Goal: Information Seeking & Learning: Learn about a topic

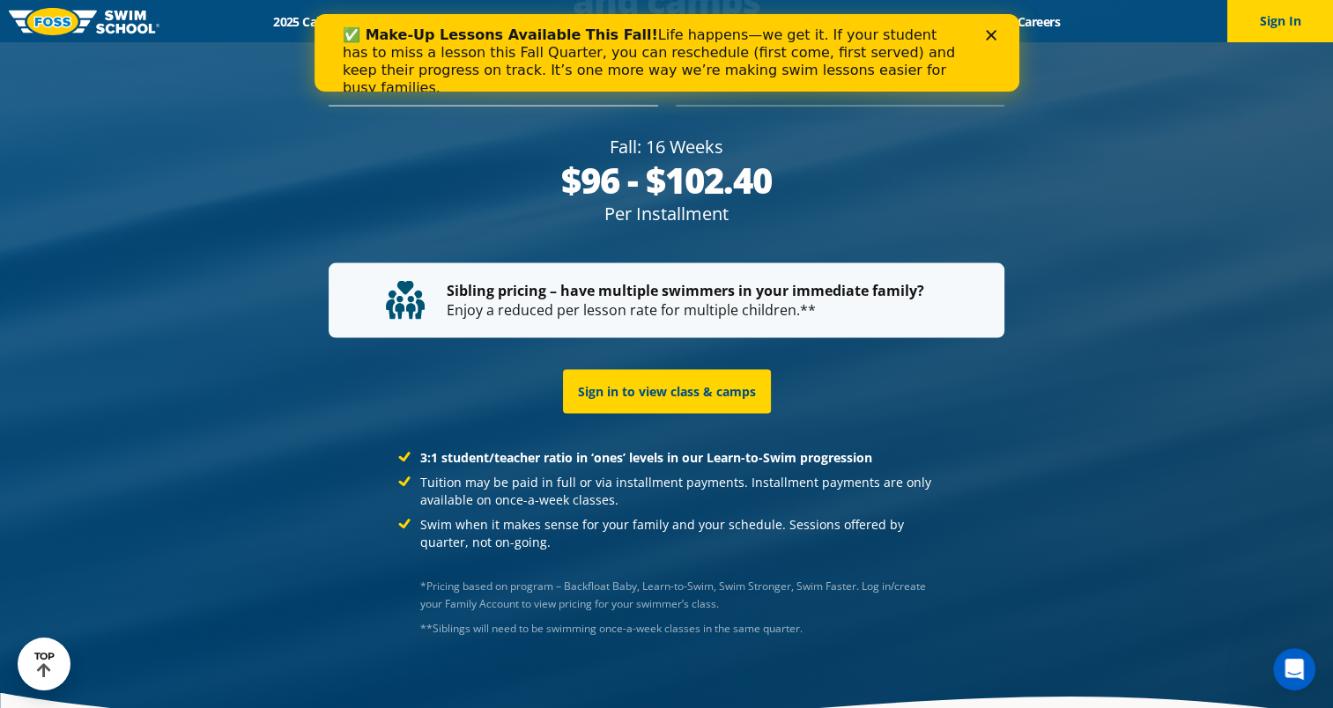
scroll to position [3548, 0]
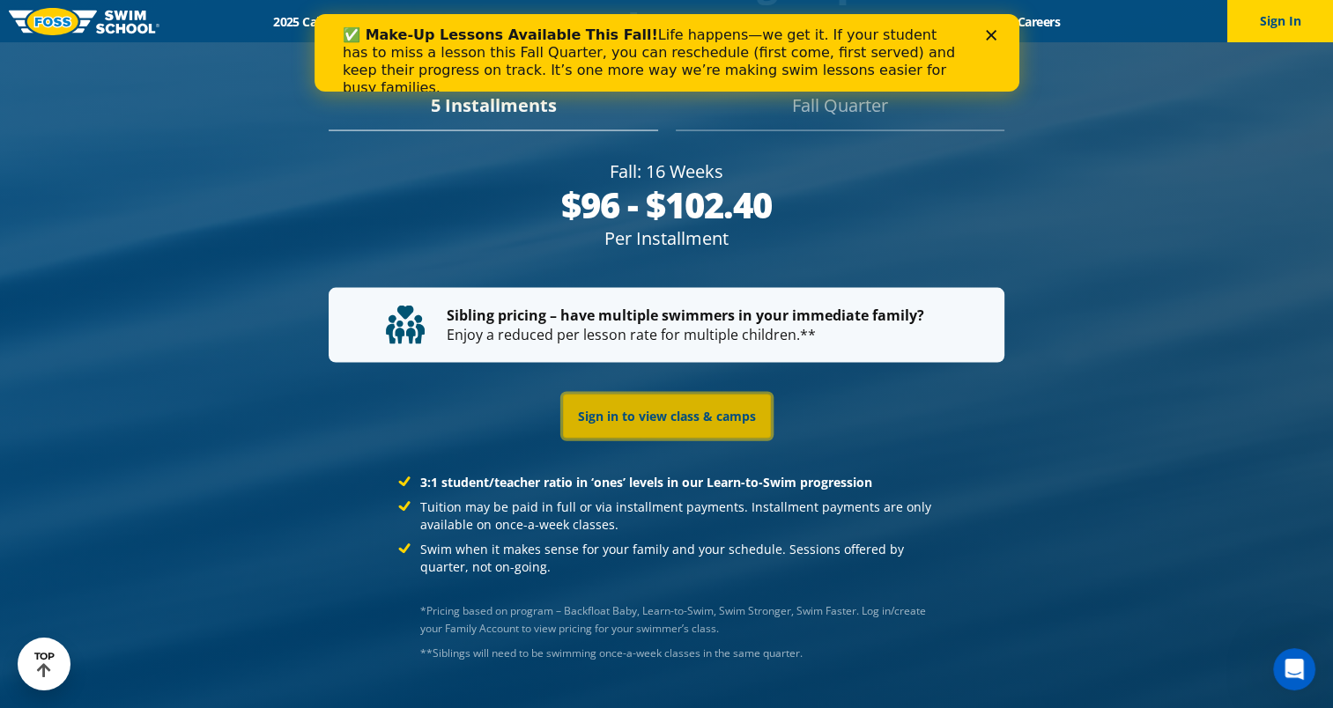
click at [731, 395] on link "Sign in to view class & camps" at bounding box center [667, 417] width 208 height 44
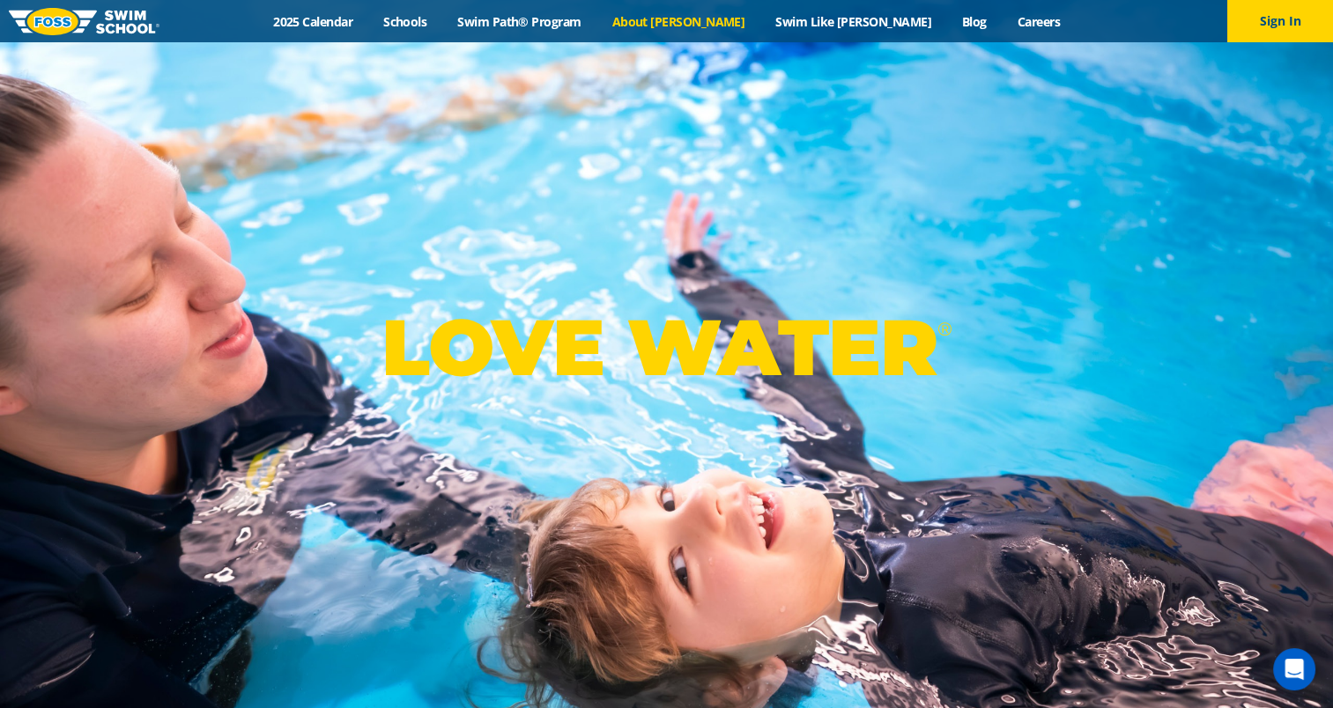
click at [710, 24] on link "About [PERSON_NAME]" at bounding box center [678, 21] width 164 height 17
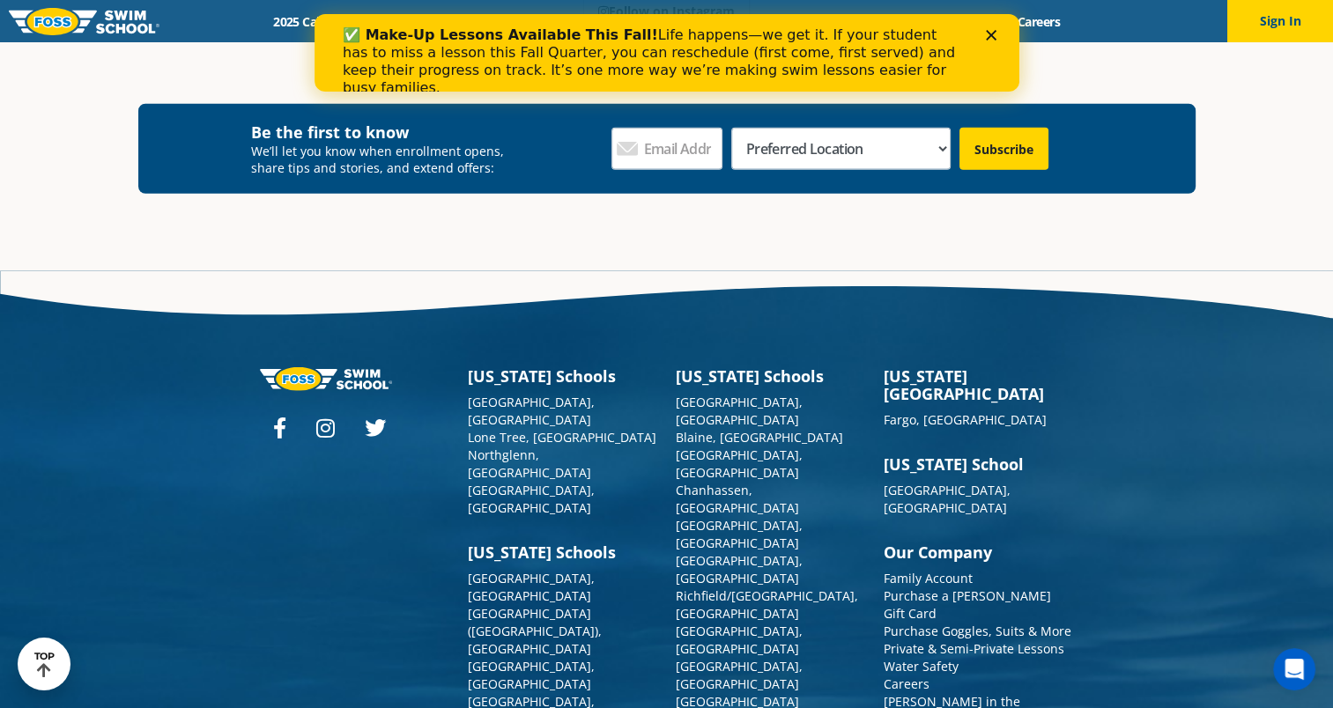
scroll to position [4659, 0]
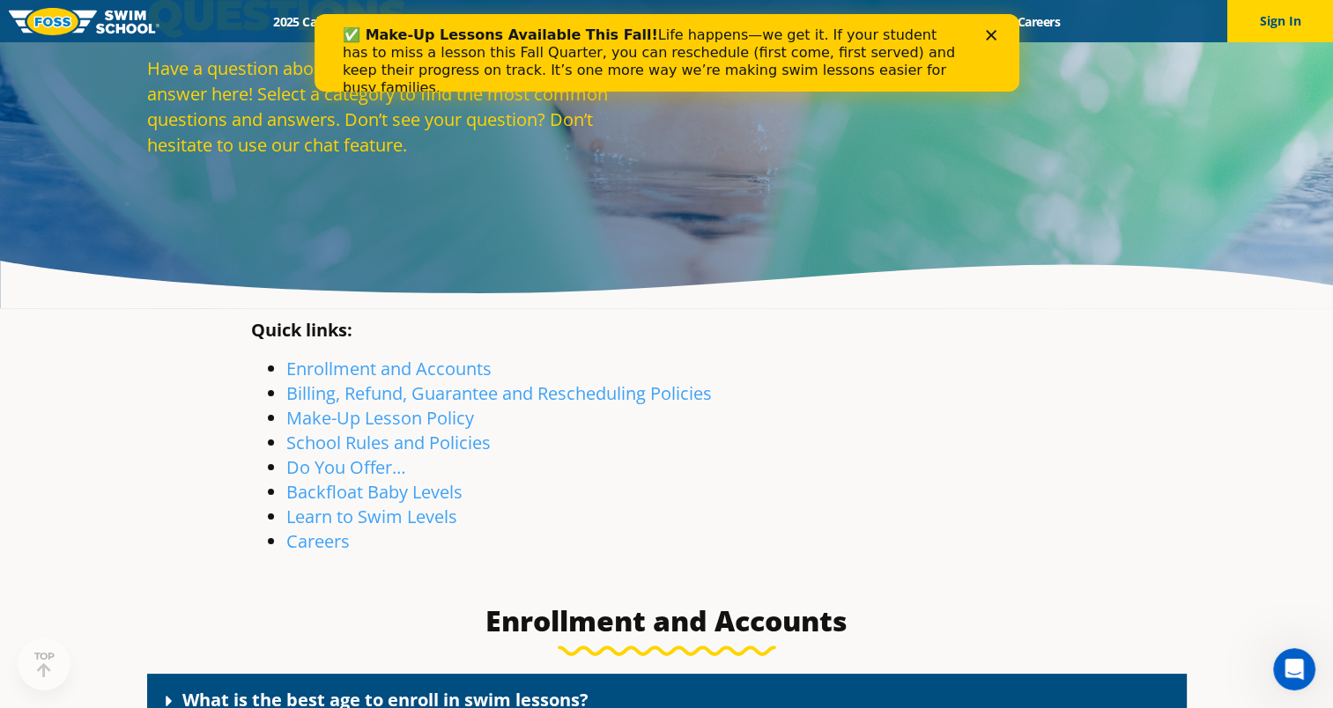
scroll to position [223, 0]
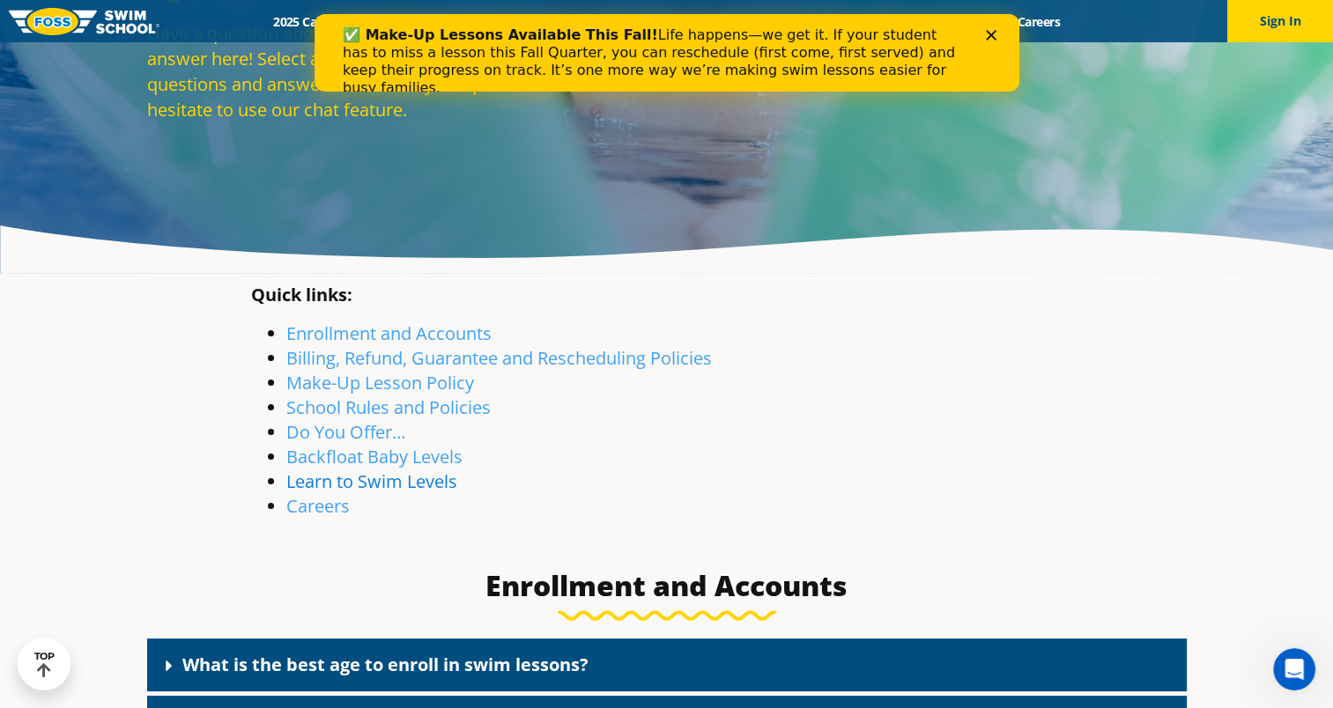
click at [375, 478] on link "Learn to Swim Levels" at bounding box center [371, 482] width 171 height 24
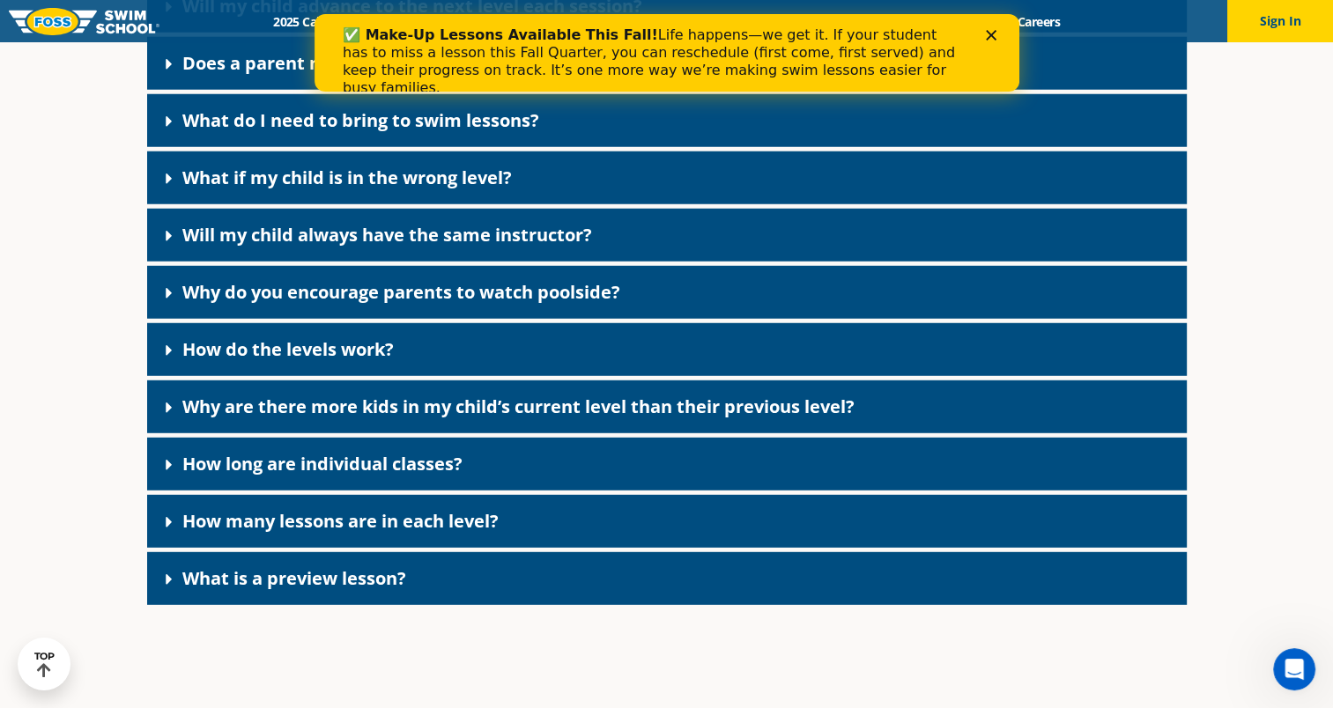
scroll to position [4876, 0]
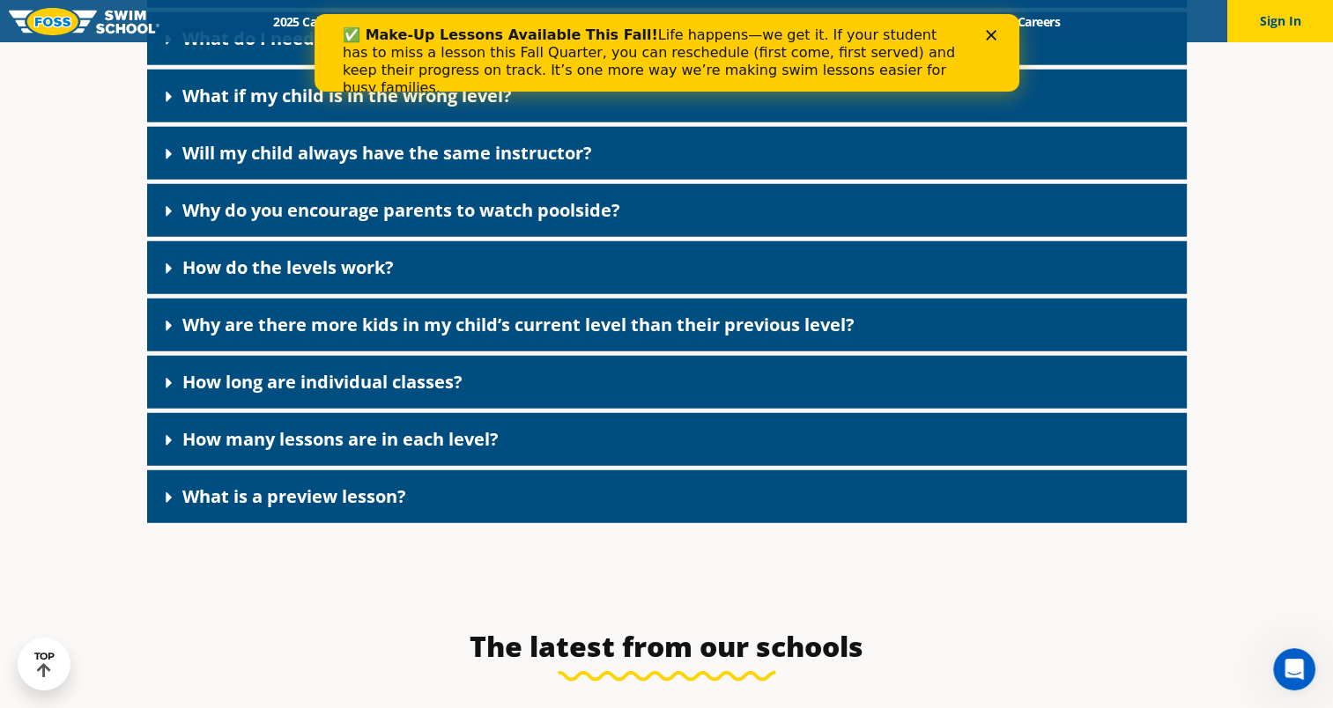
click at [377, 394] on link "How long are individual classes?" at bounding box center [322, 382] width 280 height 24
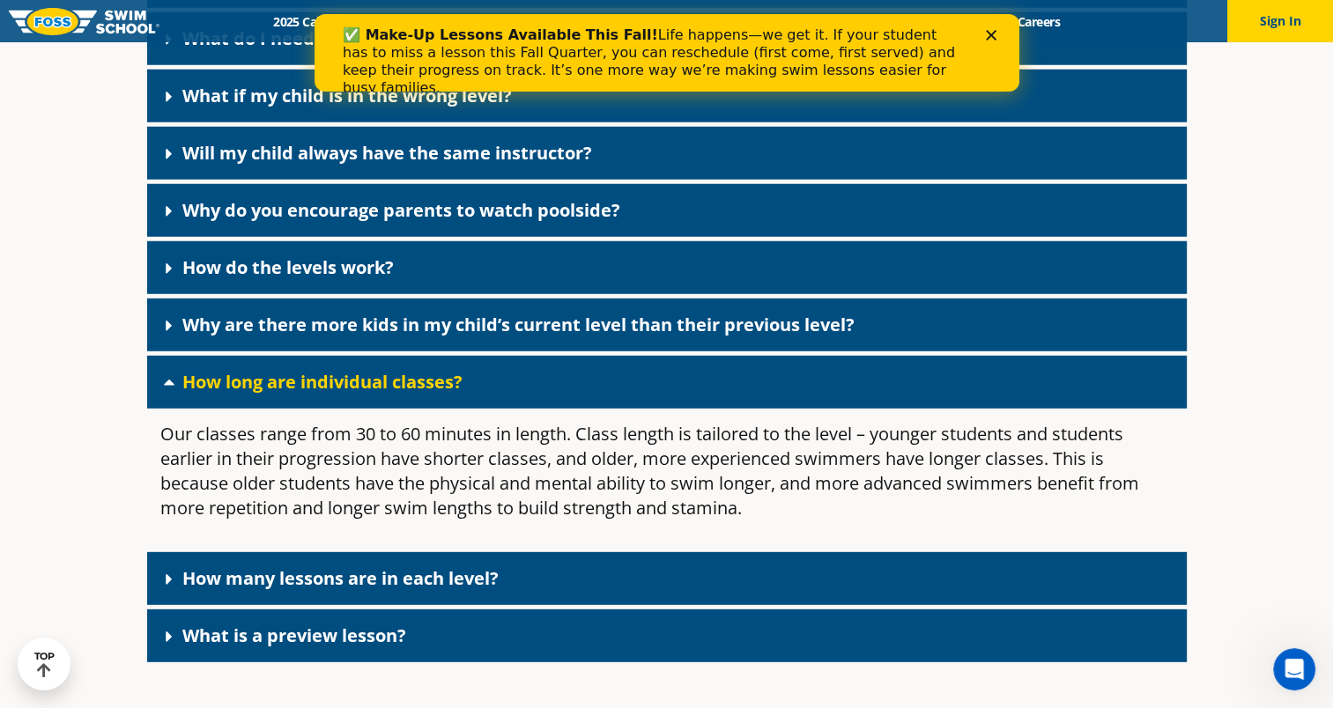
scroll to position [4911, 0]
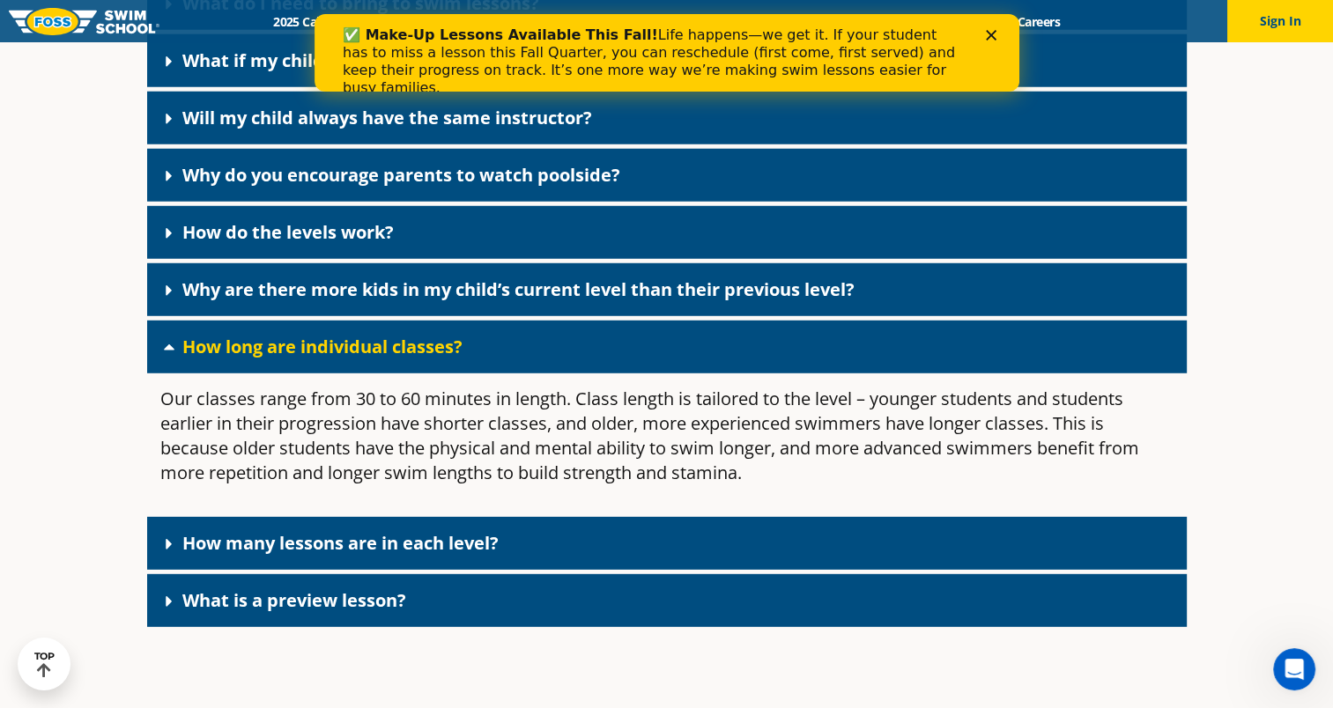
click at [381, 301] on link "Why are there more kids in my child’s current level than their previous level?" at bounding box center [518, 290] width 672 height 24
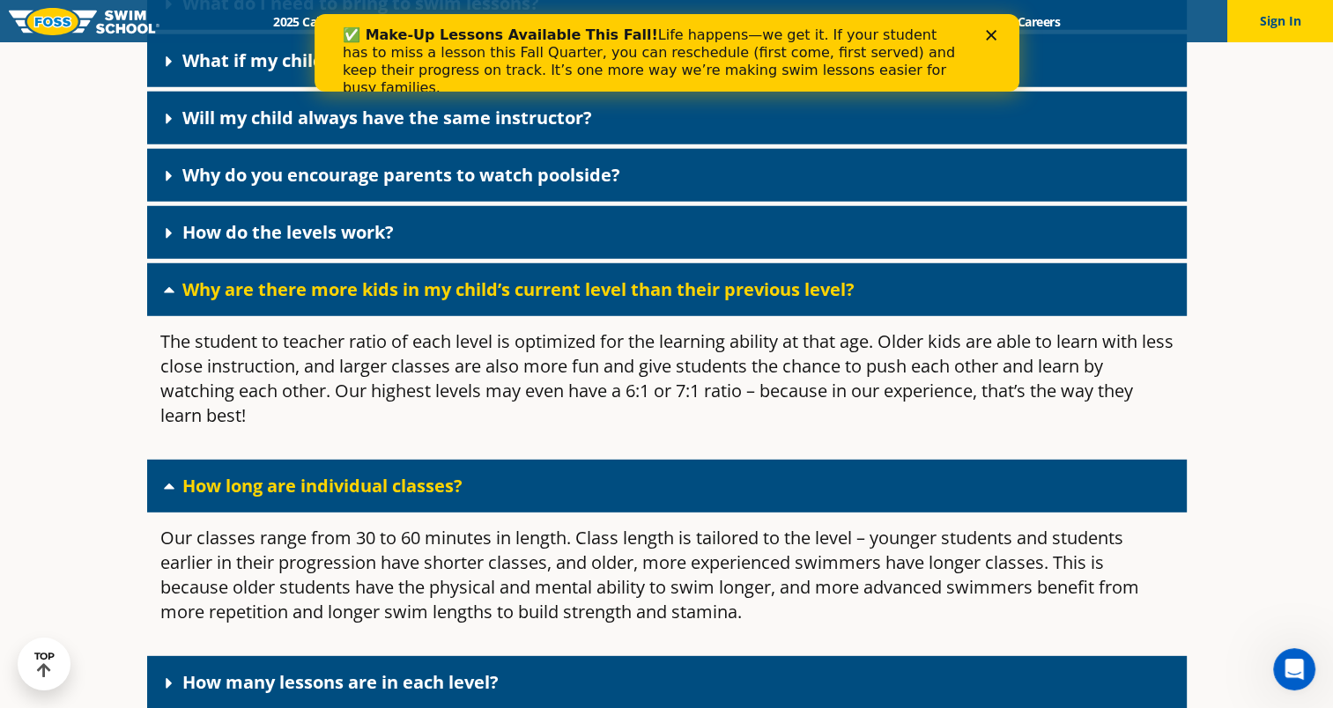
click at [280, 87] on div "What if my child is in the wrong level?" at bounding box center [667, 60] width 1040 height 53
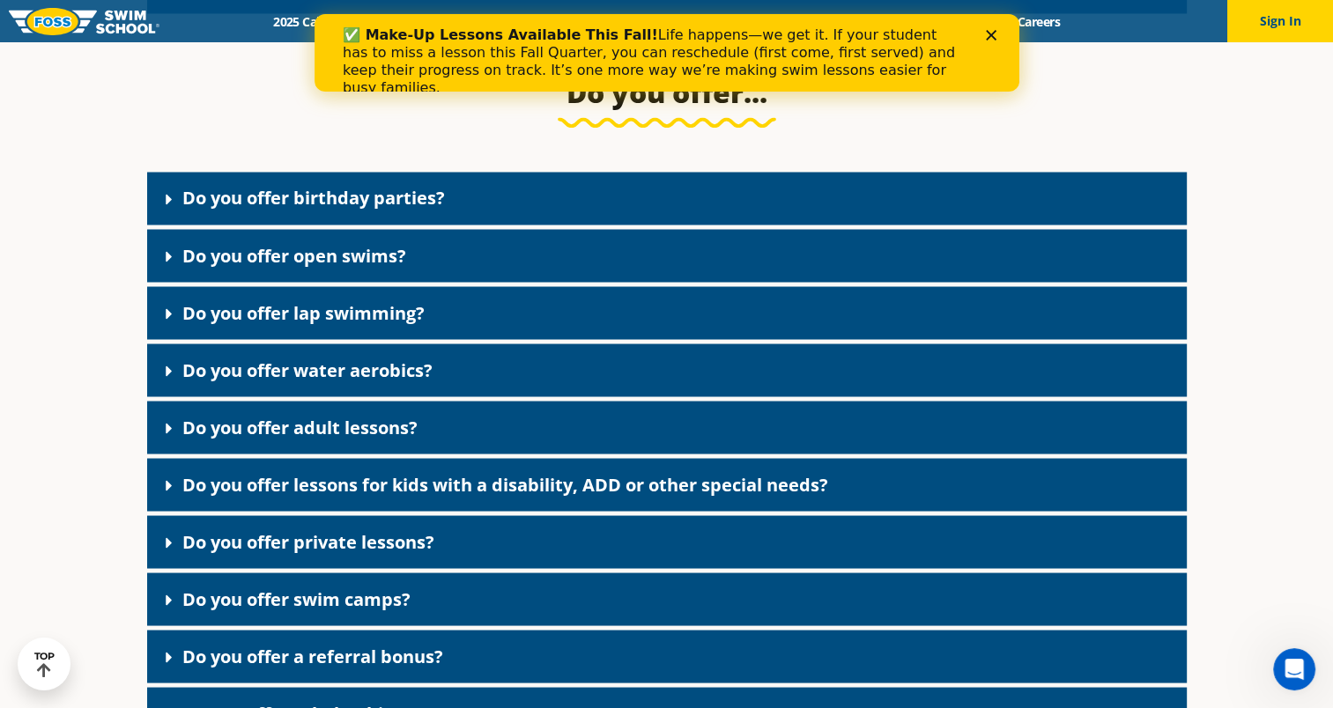
scroll to position [3020, 0]
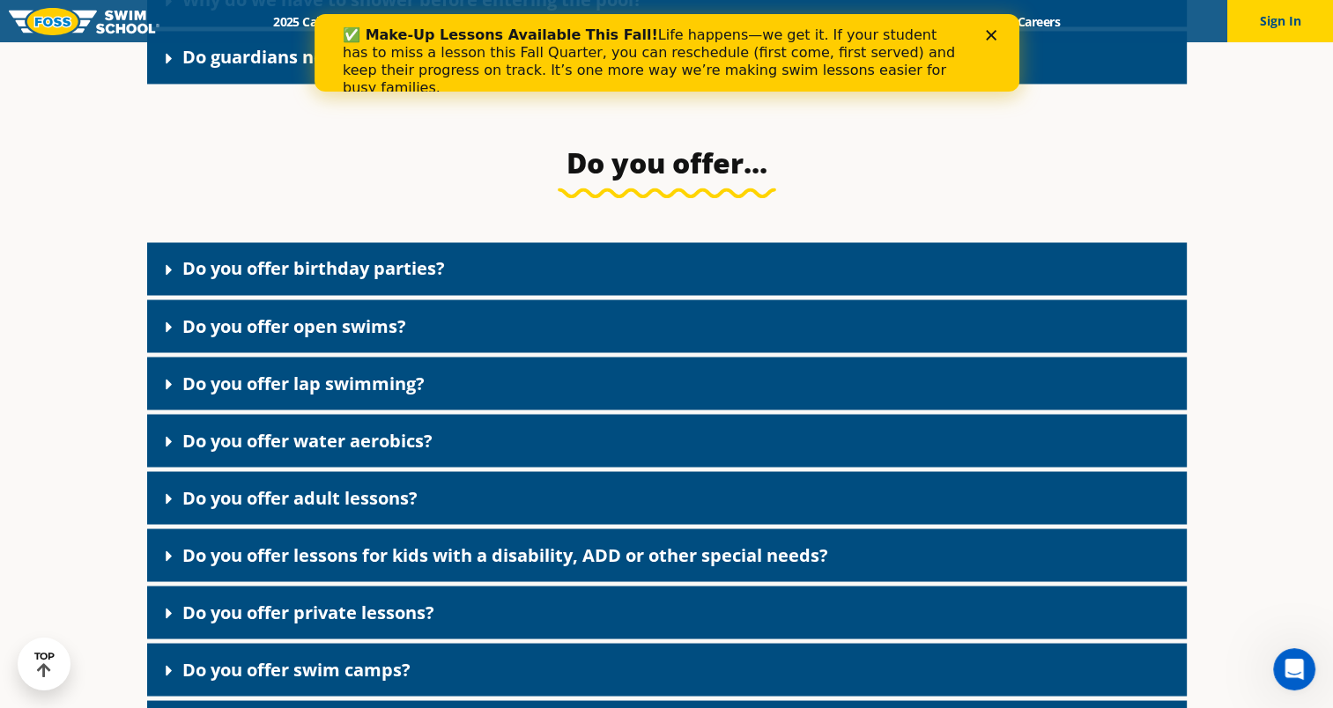
click at [549, 567] on link "Do you offer lessons for kids with a disability, ADD or other special needs?" at bounding box center [505, 555] width 646 height 24
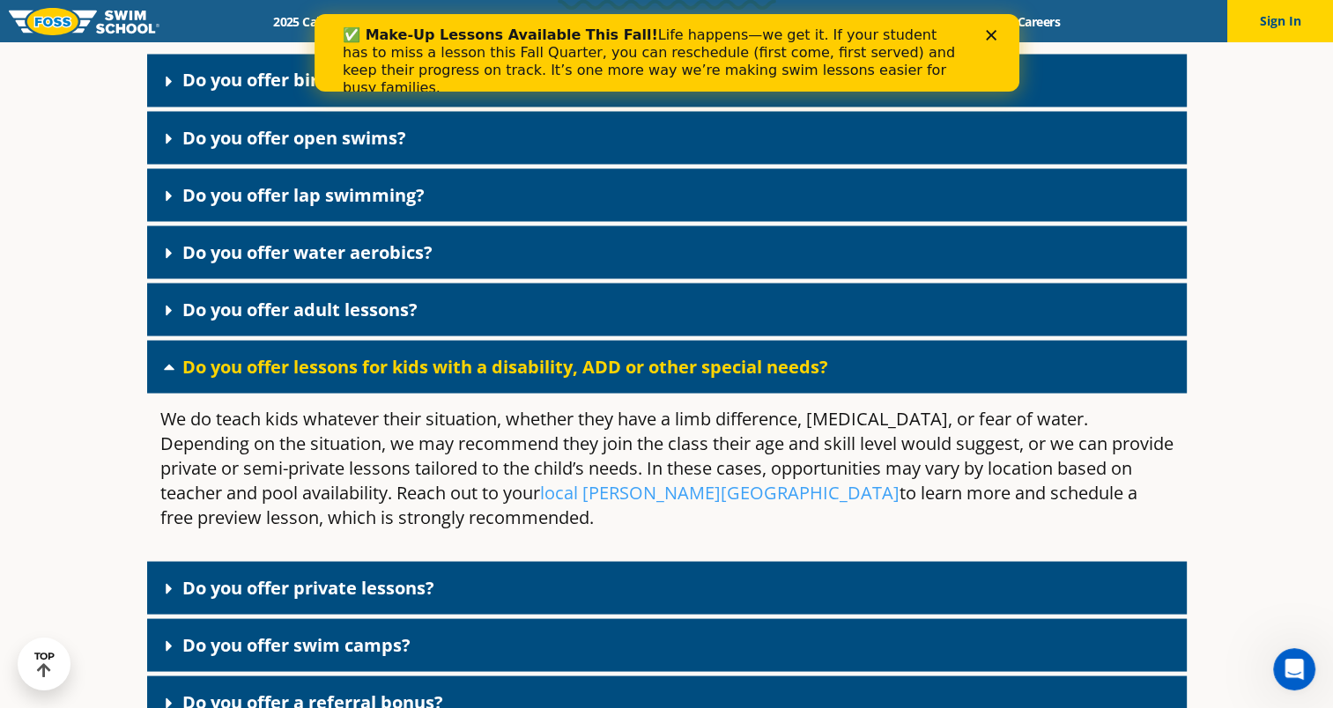
scroll to position [3314, 0]
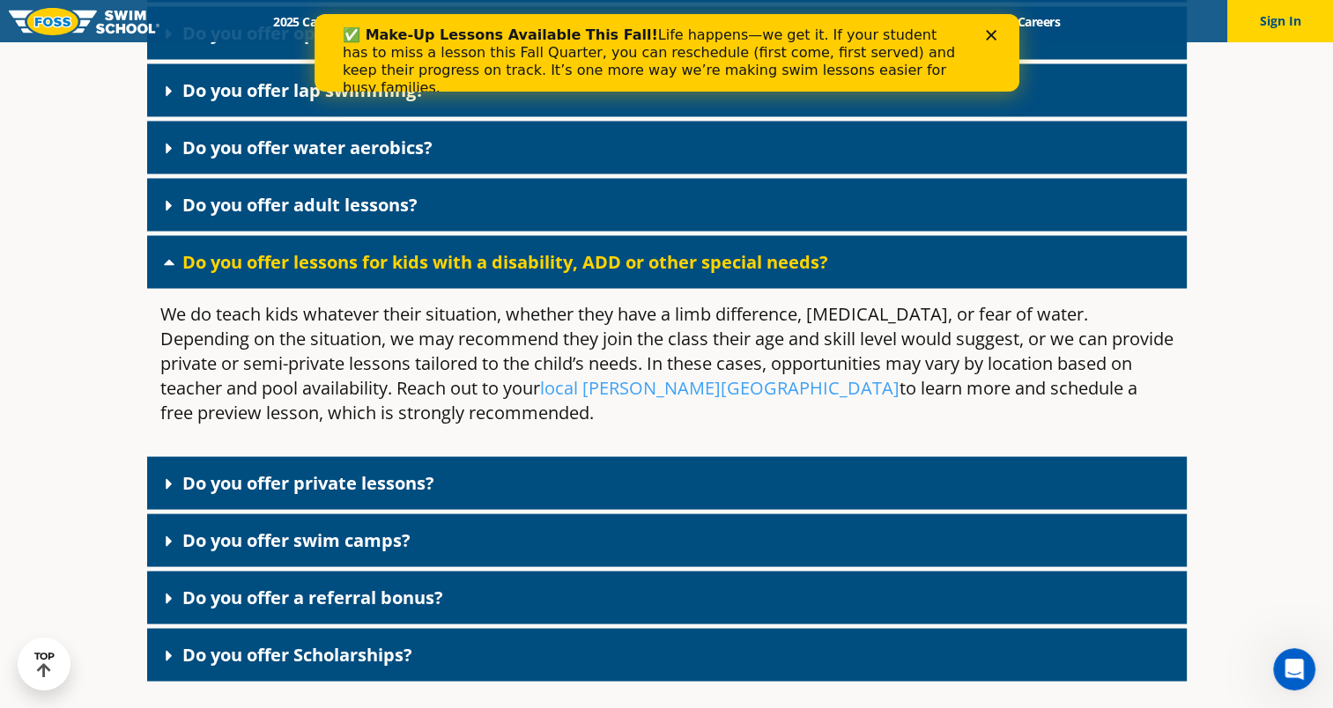
click at [406, 494] on link "Do you offer private lessons?" at bounding box center [308, 482] width 252 height 24
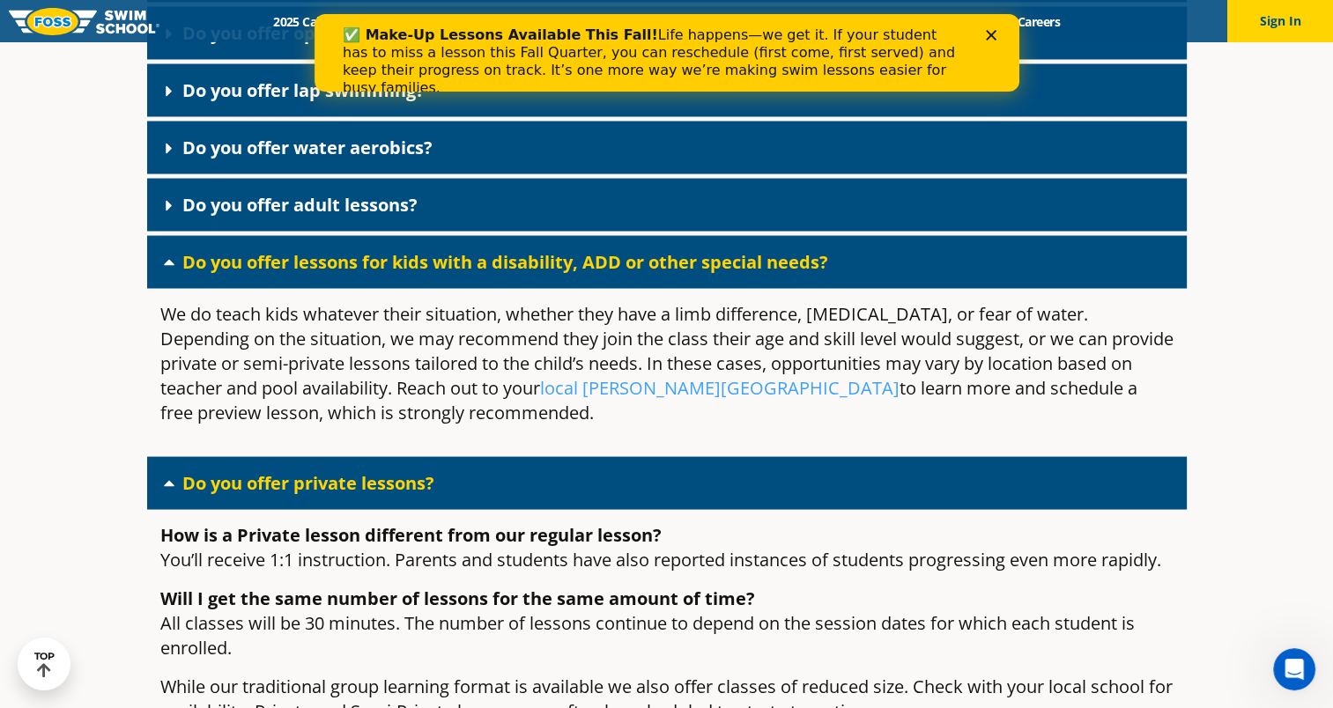
click at [406, 494] on link "Do you offer private lessons?" at bounding box center [308, 482] width 252 height 24
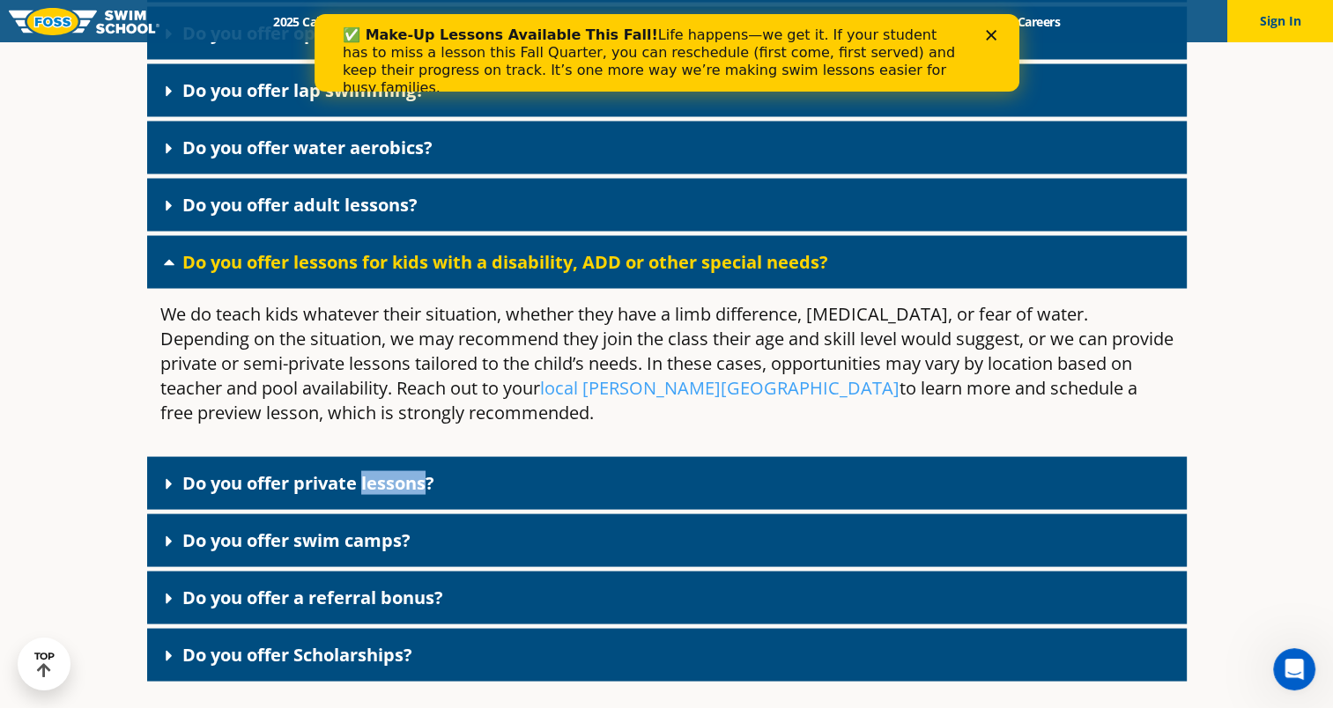
click at [406, 494] on link "Do you offer private lessons?" at bounding box center [308, 482] width 252 height 24
